Goal: Transaction & Acquisition: Book appointment/travel/reservation

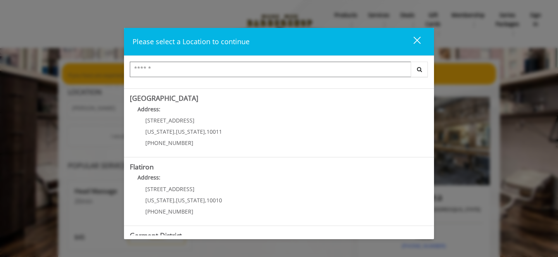
scroll to position [188, 0]
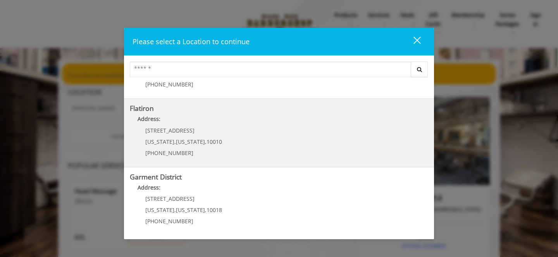
click at [221, 133] on "Flatiron Address: 10 E 23rd St New York , New York , 10010 (917) 475-1765" at bounding box center [279, 133] width 298 height 57
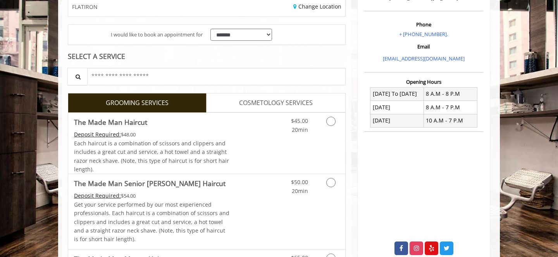
scroll to position [194, 0]
click at [220, 146] on div "Each haircut is a combination of scissors and clippers and includes a great cut…" at bounding box center [152, 156] width 156 height 35
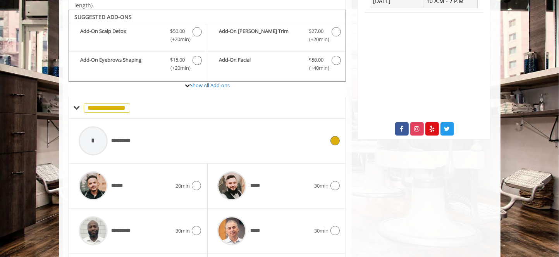
scroll to position [257, 0]
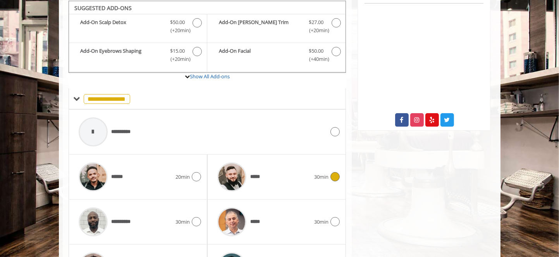
click at [307, 174] on div "*****" at bounding box center [264, 177] width 101 height 37
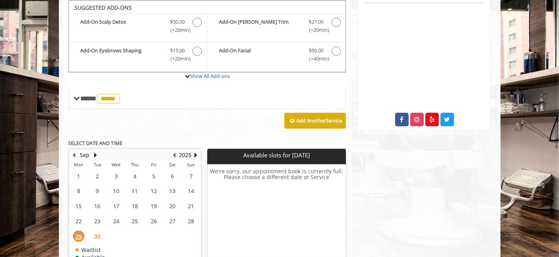
scroll to position [307, 0]
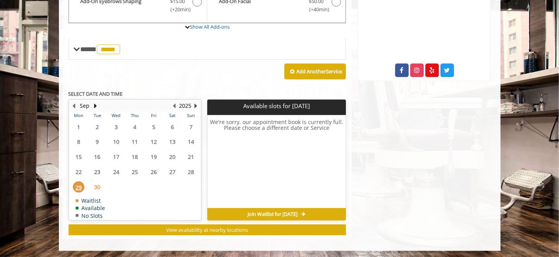
click at [196, 107] on button "Next Year" at bounding box center [196, 106] width 6 height 9
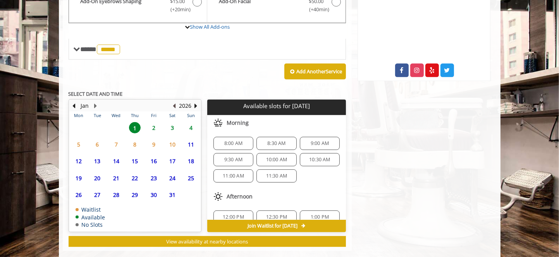
click at [177, 102] on button "Previous Year" at bounding box center [174, 106] width 6 height 9
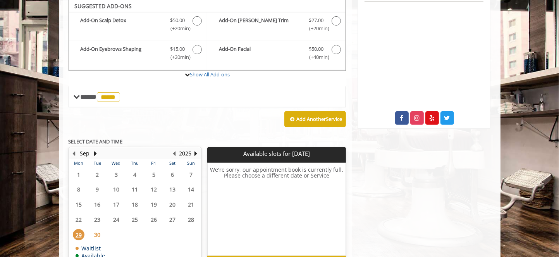
scroll to position [258, 0]
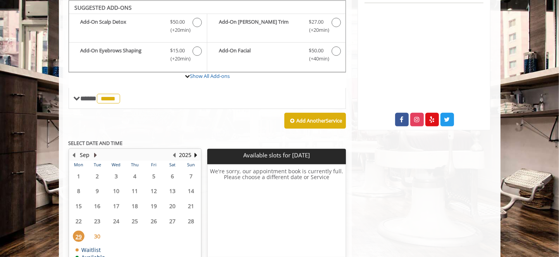
click at [93, 152] on button "Next Month" at bounding box center [96, 155] width 6 height 9
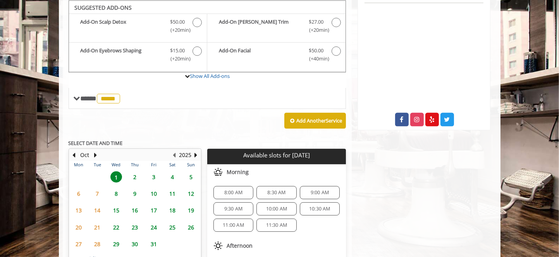
scroll to position [319, 0]
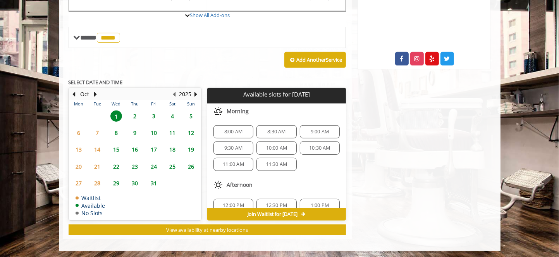
click at [134, 114] on span "2" at bounding box center [135, 115] width 12 height 11
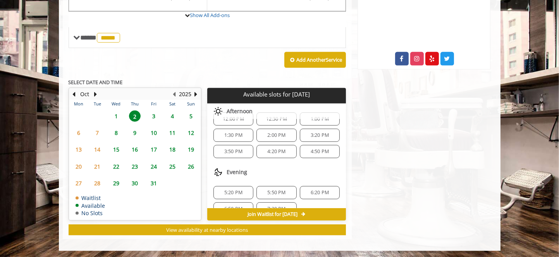
scroll to position [93, 0]
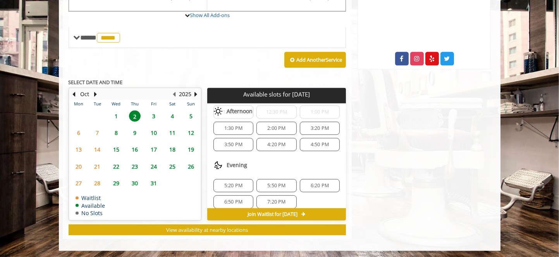
click at [224, 183] on span "5:20 PM" at bounding box center [233, 186] width 18 height 6
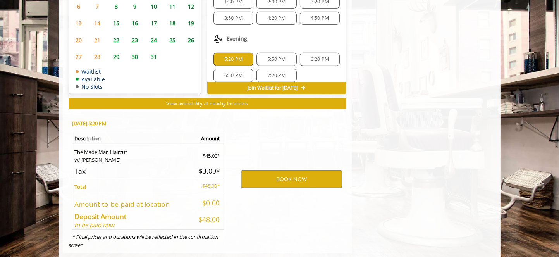
scroll to position [458, 0]
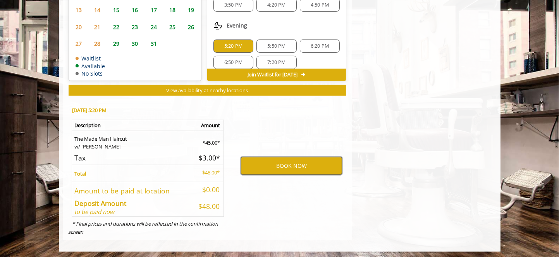
click at [269, 169] on button "BOOK NOW" at bounding box center [291, 166] width 101 height 18
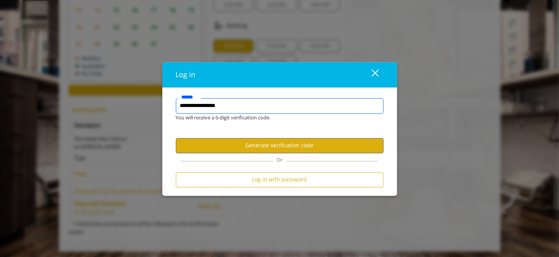
type input "**********"
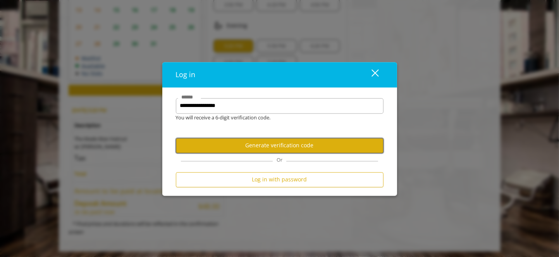
click at [255, 147] on button "Generate verification code" at bounding box center [280, 145] width 208 height 15
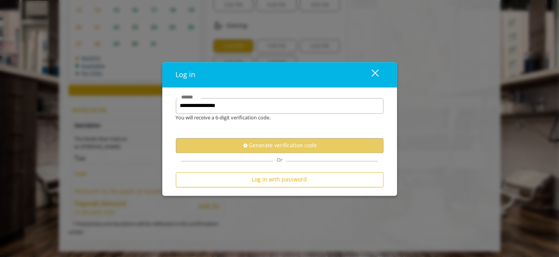
scroll to position [0, 0]
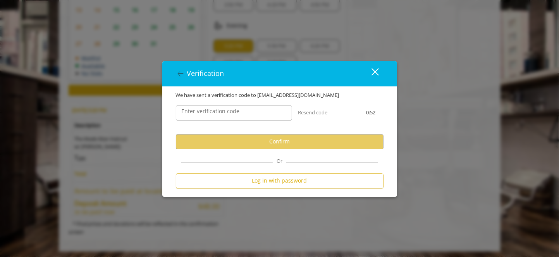
click at [237, 115] on label "Enter verification code" at bounding box center [211, 111] width 66 height 9
click at [237, 115] on input "Enter verification code" at bounding box center [234, 113] width 116 height 16
paste input "******"
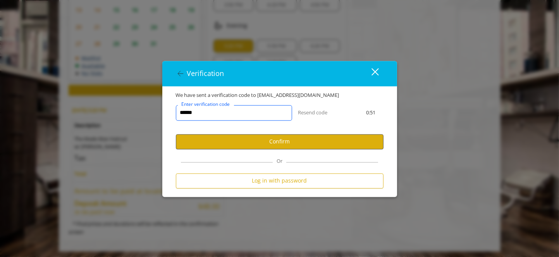
type input "******"
click at [249, 142] on button "Confirm" at bounding box center [280, 141] width 208 height 15
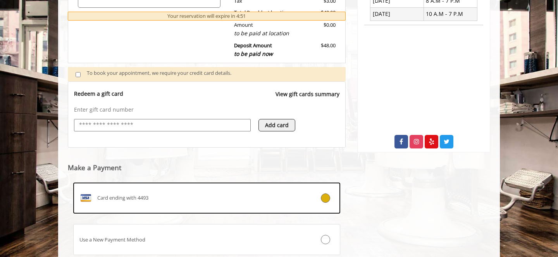
scroll to position [290, 0]
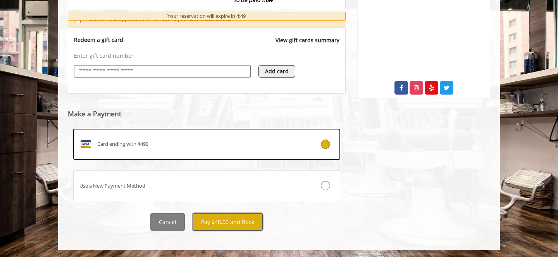
click at [222, 218] on button "Pay $48.00 and Book" at bounding box center [228, 221] width 70 height 17
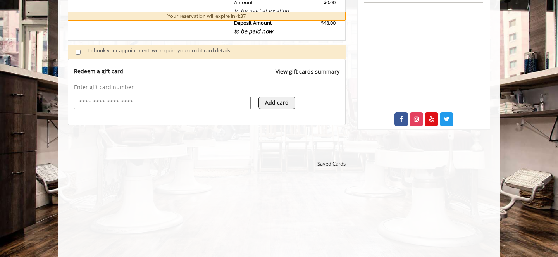
scroll to position [323, 0]
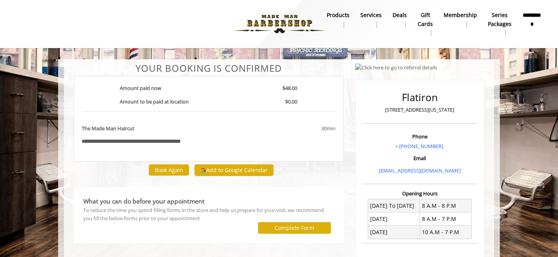
scroll to position [132, 0]
